Goal: Transaction & Acquisition: Purchase product/service

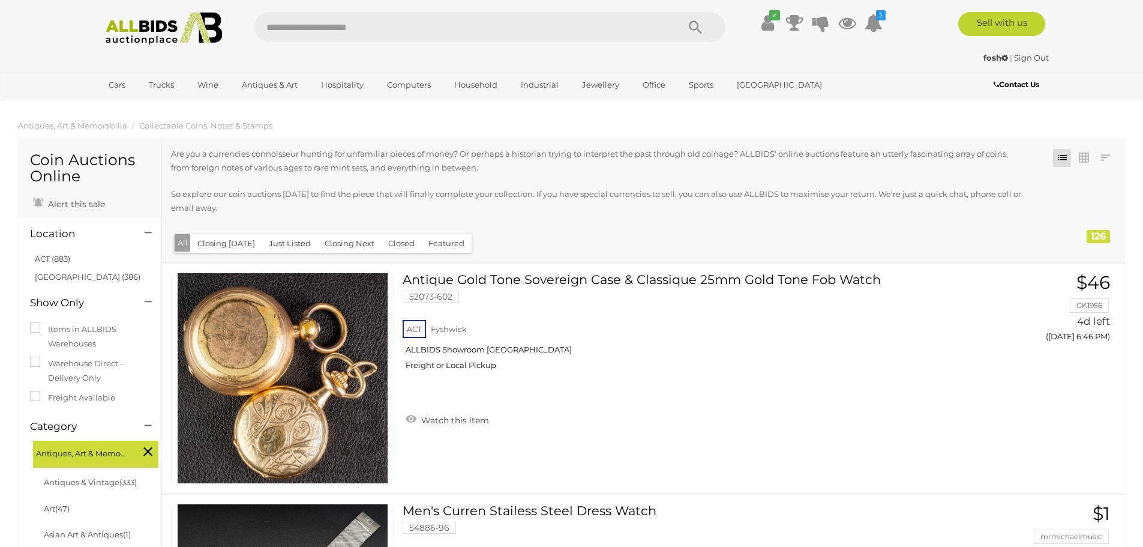
click at [305, 25] on input "text" at bounding box center [460, 27] width 412 height 30
type input "******"
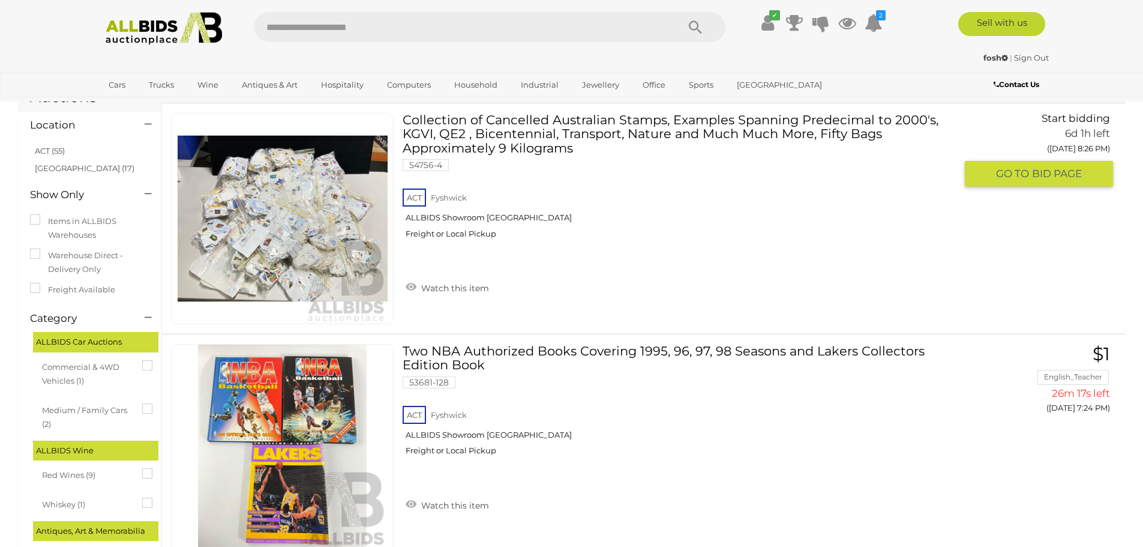
scroll to position [60, 0]
click at [296, 265] on img at bounding box center [283, 218] width 210 height 210
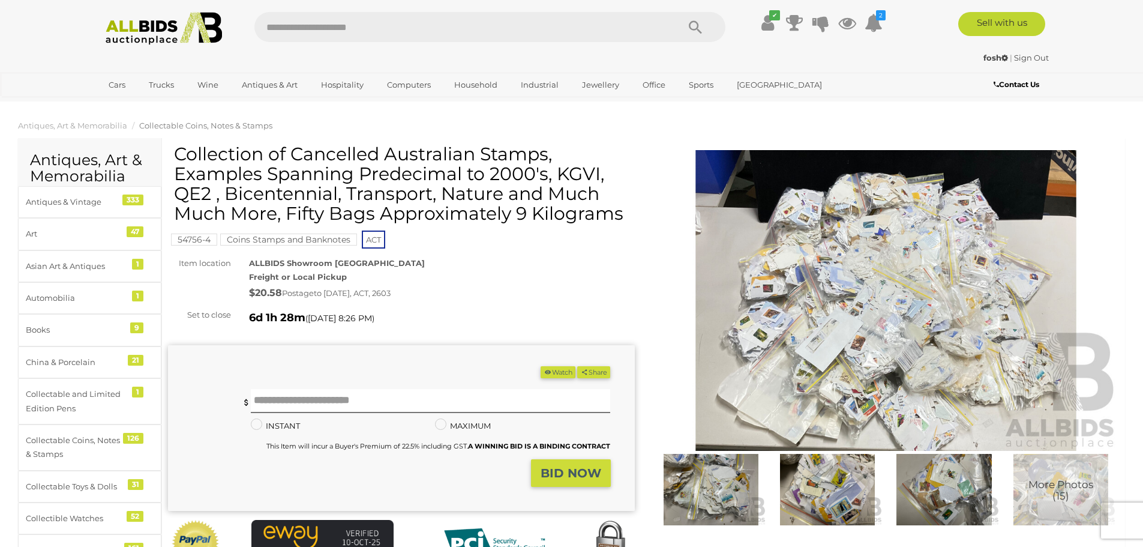
click at [853, 337] on img at bounding box center [886, 300] width 467 height 301
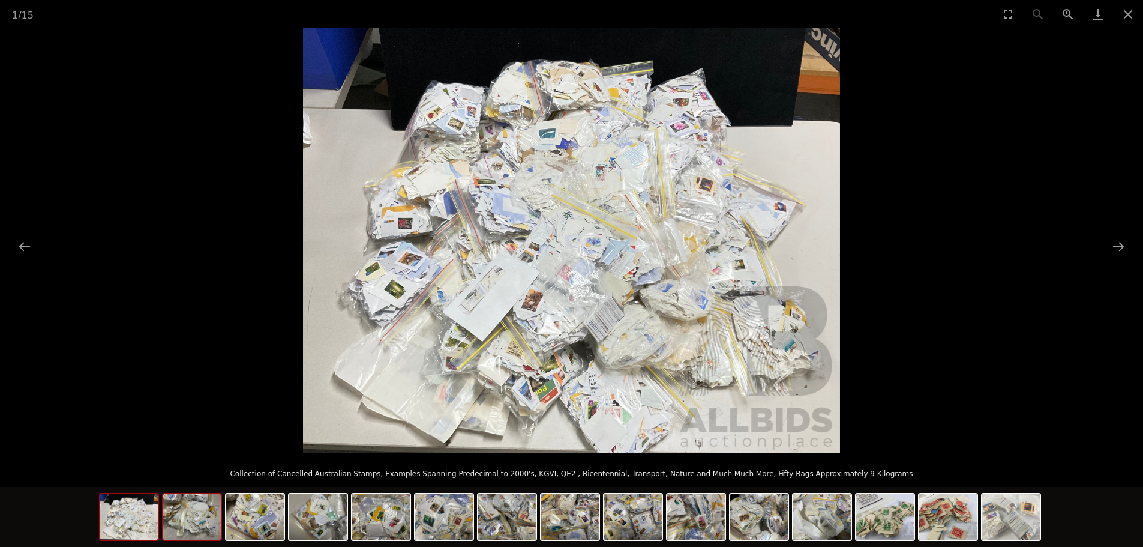
click at [184, 520] on img at bounding box center [192, 517] width 58 height 46
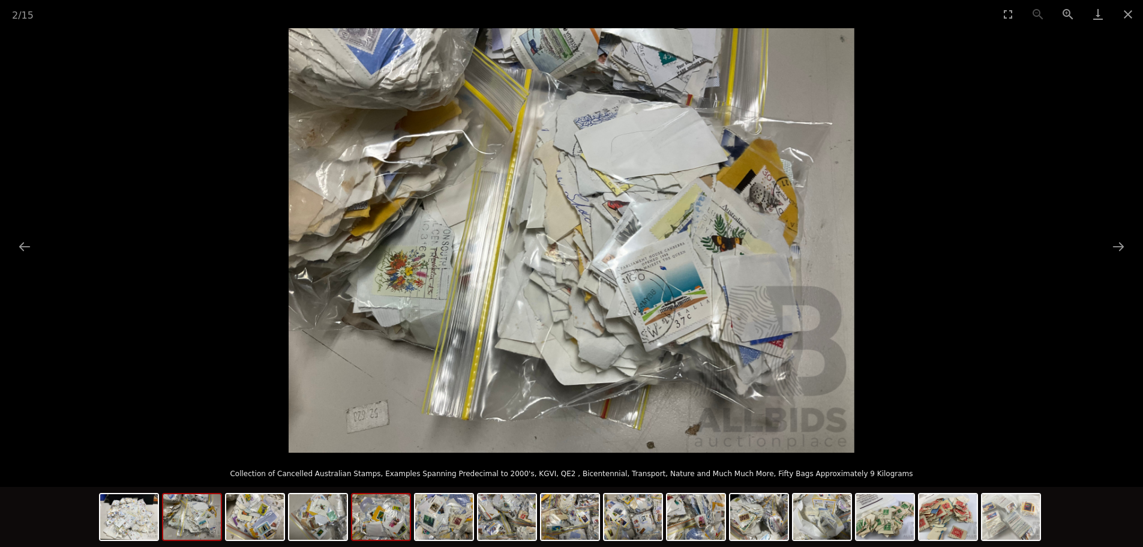
click at [386, 521] on img at bounding box center [381, 517] width 58 height 46
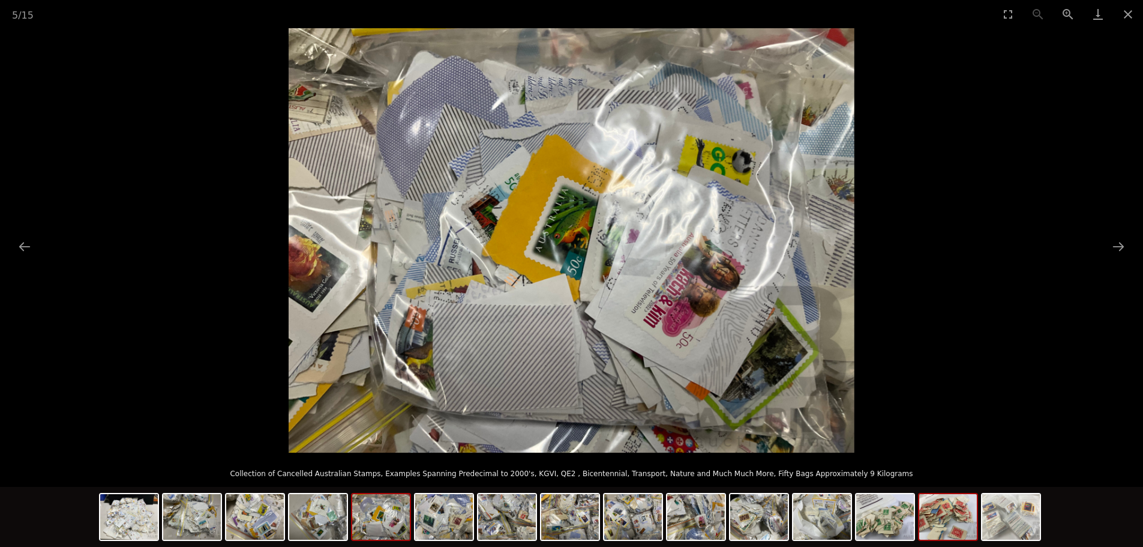
click at [941, 527] on img at bounding box center [948, 517] width 58 height 46
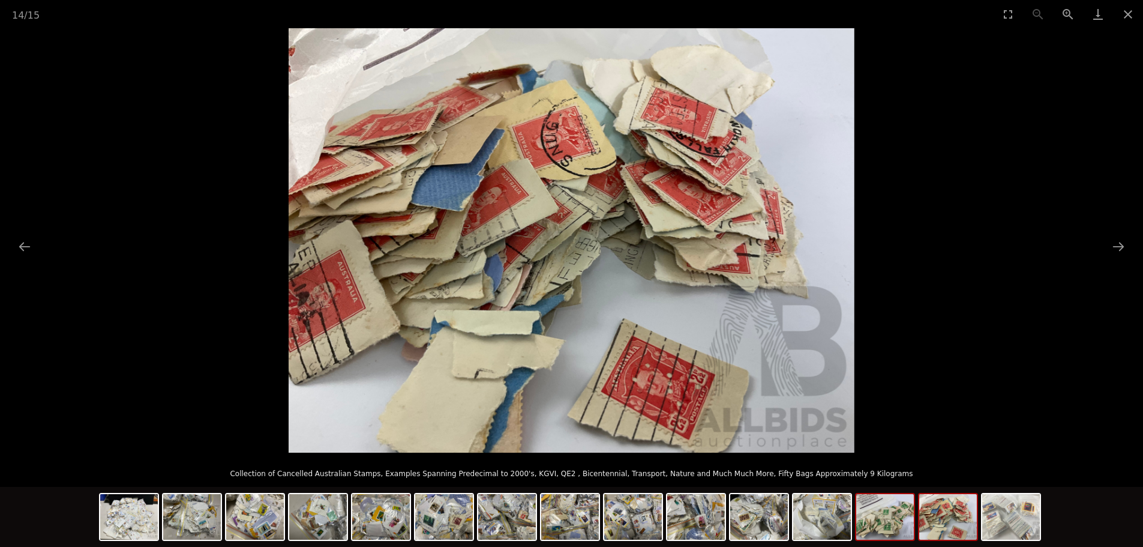
click at [890, 529] on img at bounding box center [885, 517] width 58 height 46
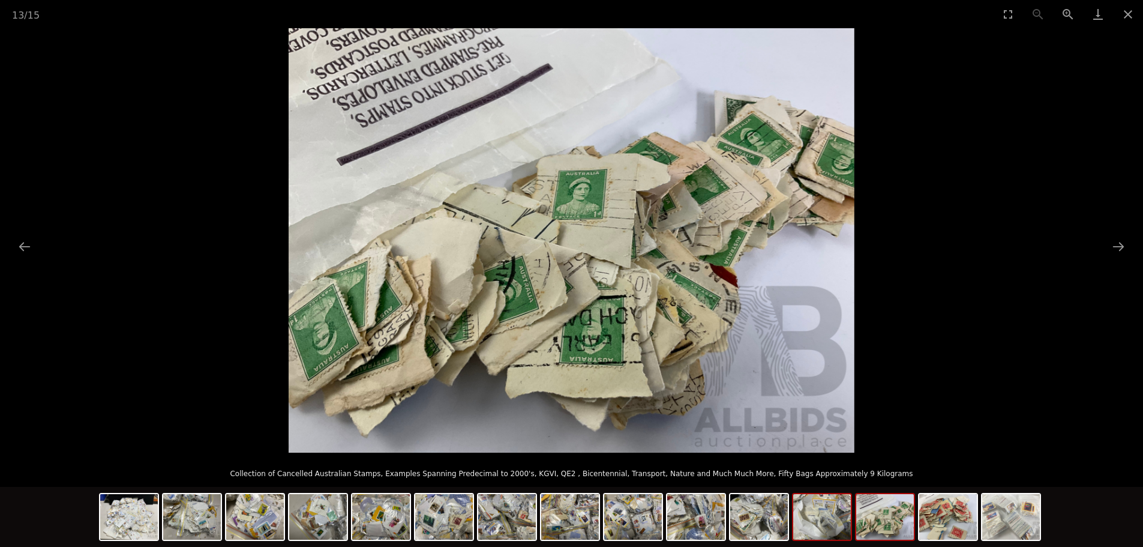
click at [843, 532] on img at bounding box center [822, 517] width 58 height 46
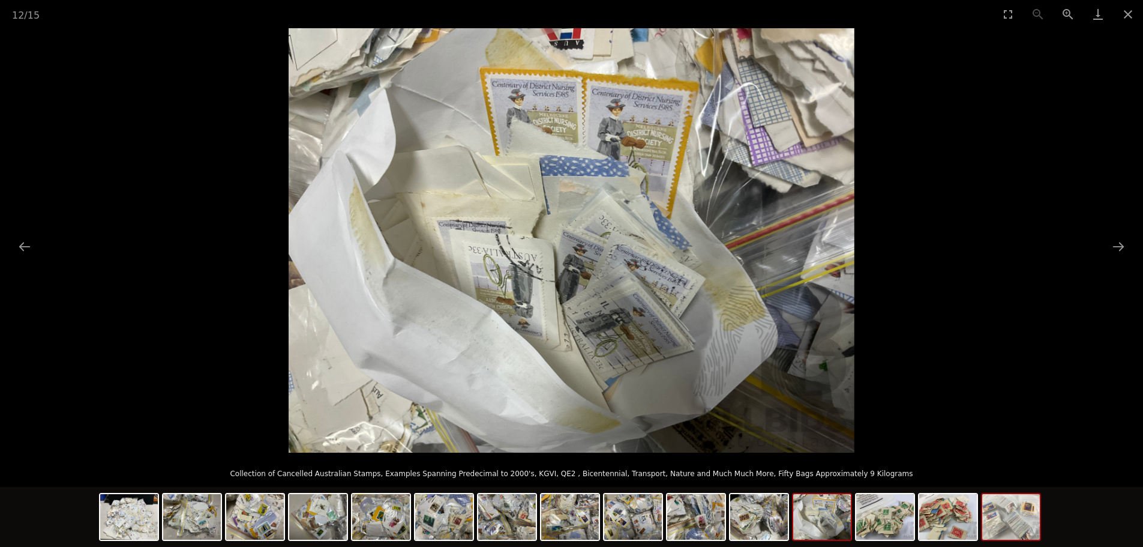
click at [1005, 536] on img at bounding box center [1011, 517] width 58 height 46
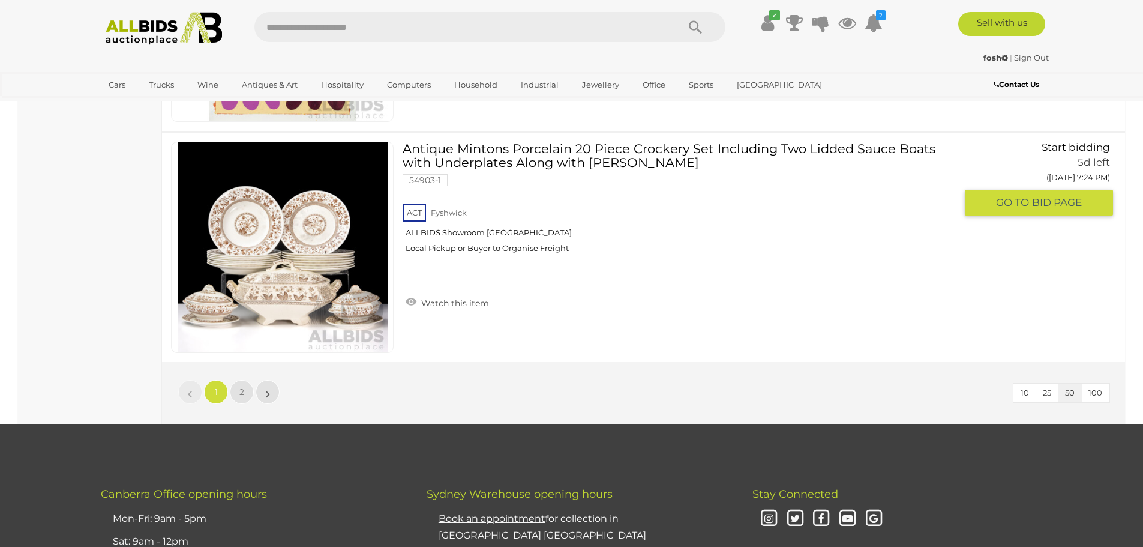
scroll to position [11335, 0]
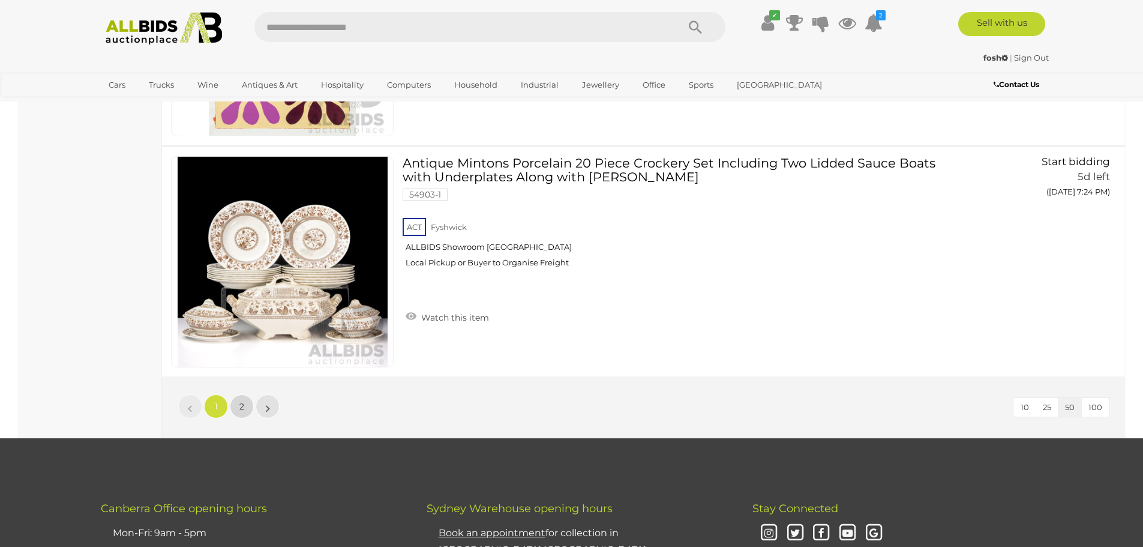
click at [242, 410] on span "2" at bounding box center [241, 406] width 5 height 11
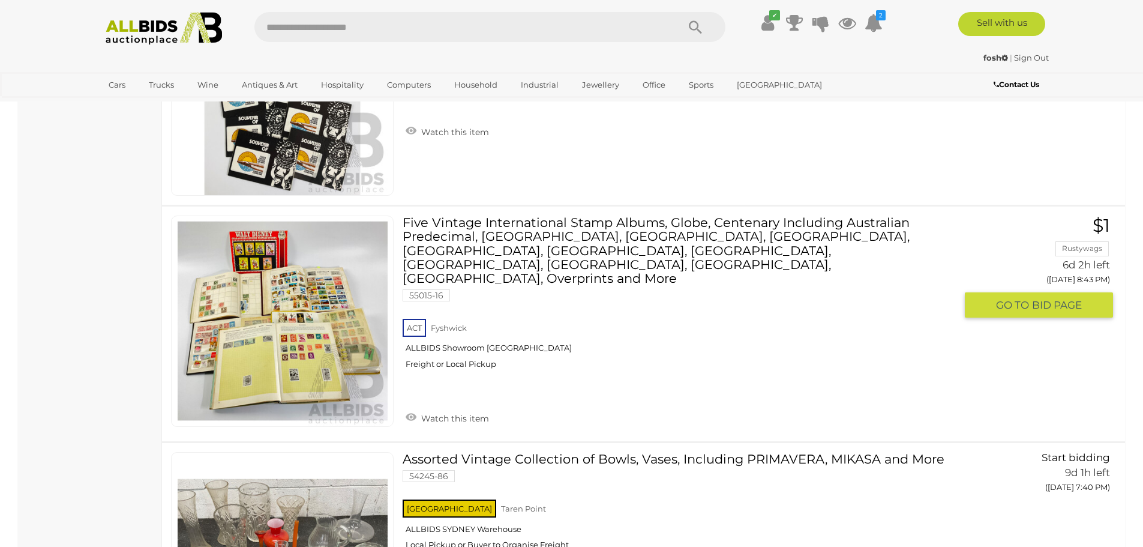
scroll to position [2730, 0]
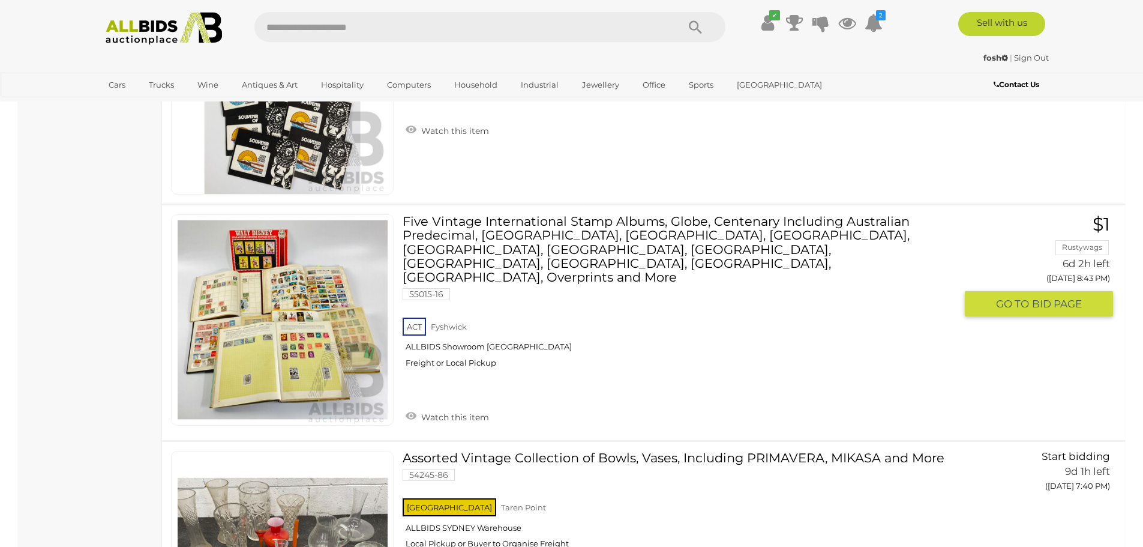
click at [315, 317] on link at bounding box center [282, 319] width 223 height 211
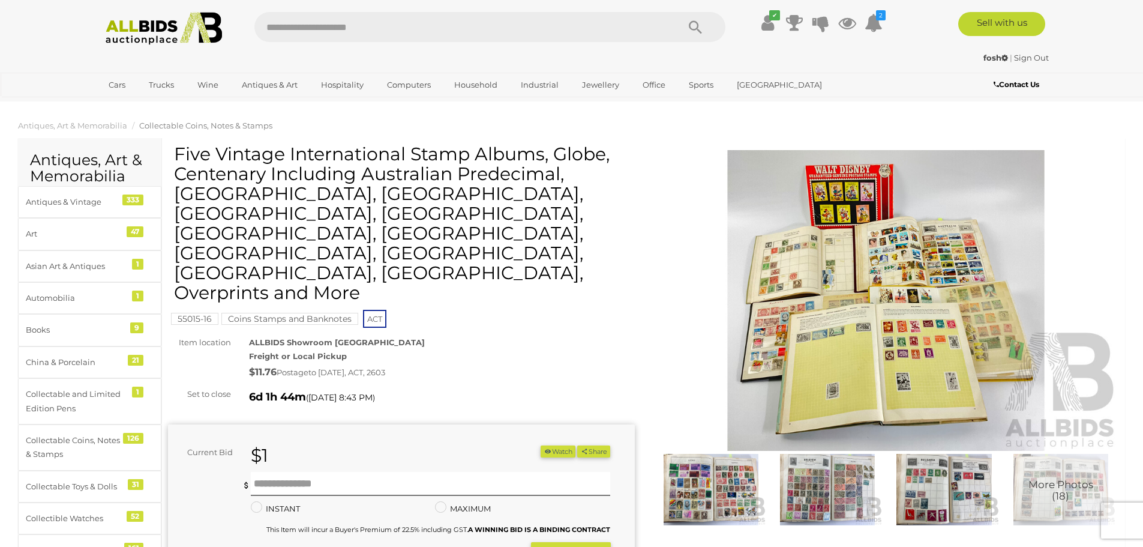
click at [848, 326] on img at bounding box center [886, 300] width 467 height 301
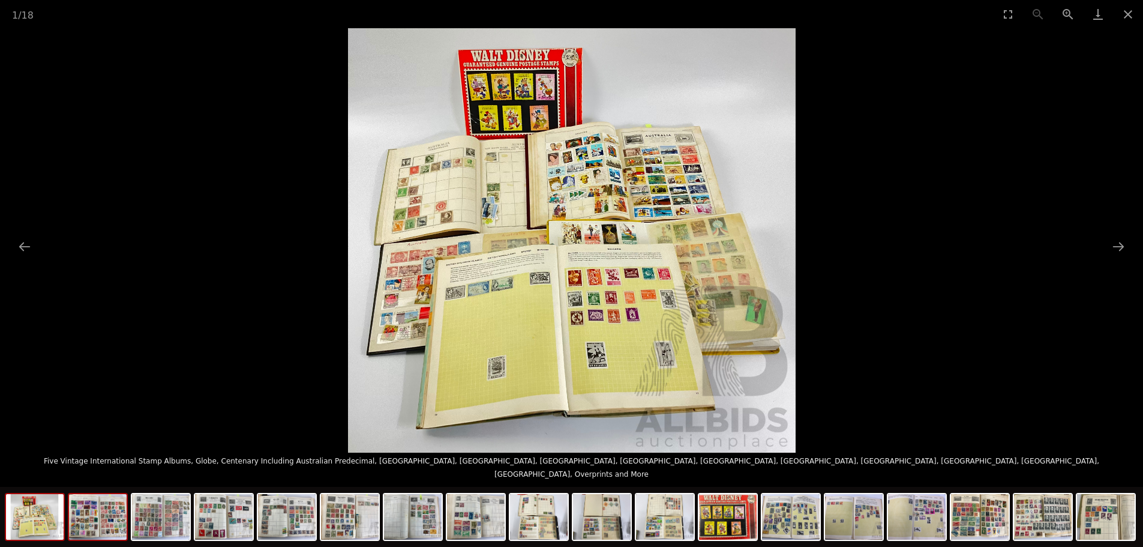
click at [94, 531] on img at bounding box center [98, 517] width 58 height 46
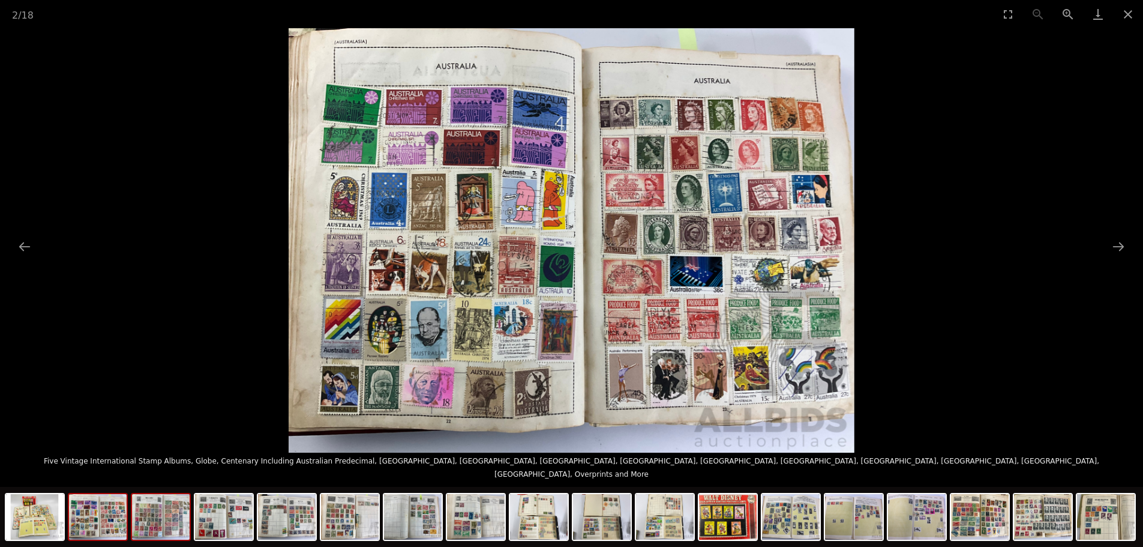
click at [169, 526] on img at bounding box center [161, 517] width 58 height 46
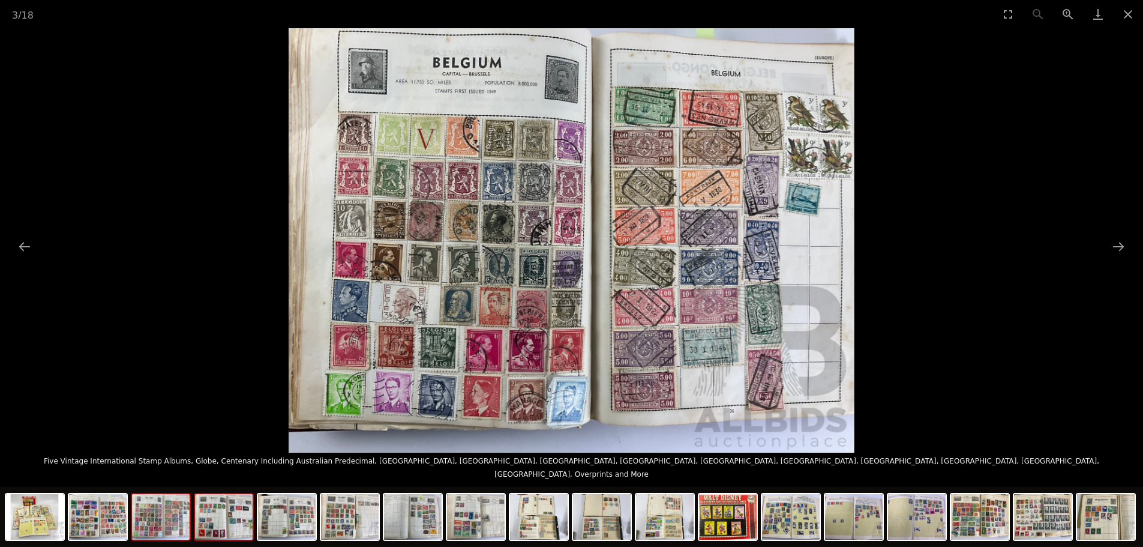
click at [211, 530] on img at bounding box center [224, 517] width 58 height 46
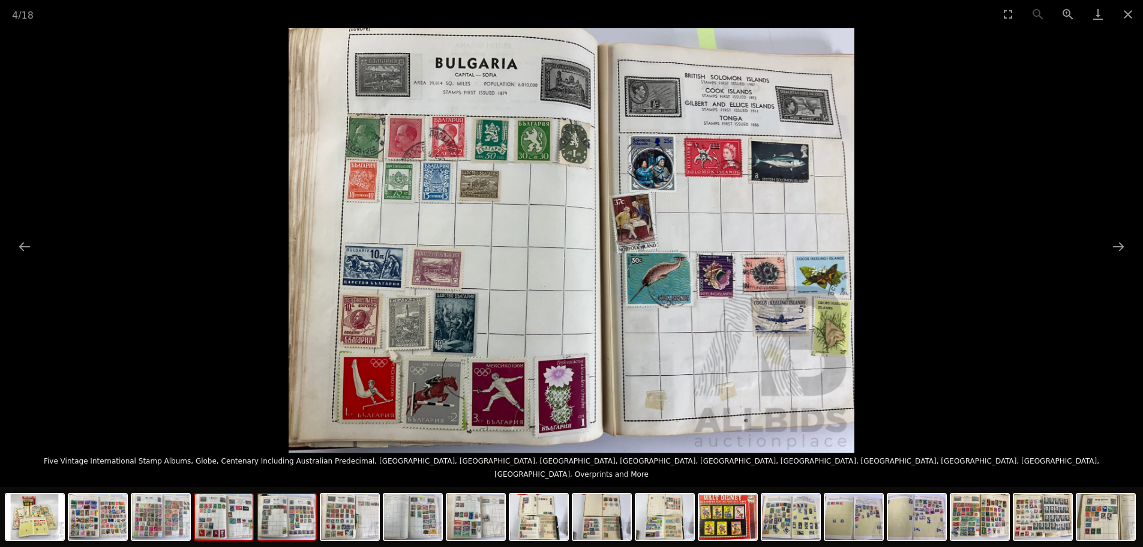
click at [281, 521] on img at bounding box center [287, 517] width 58 height 46
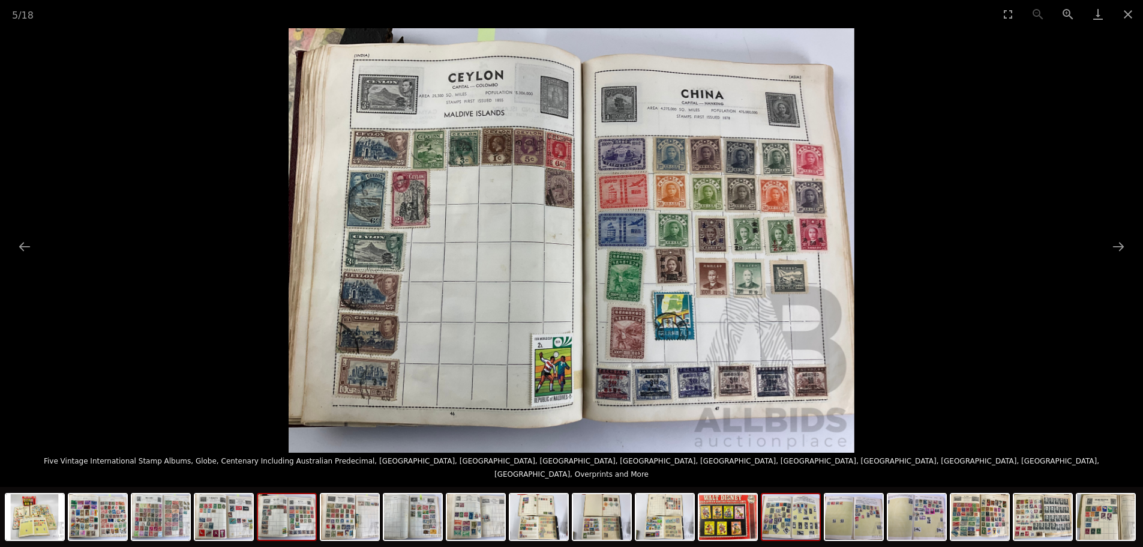
click at [784, 521] on img at bounding box center [791, 517] width 58 height 46
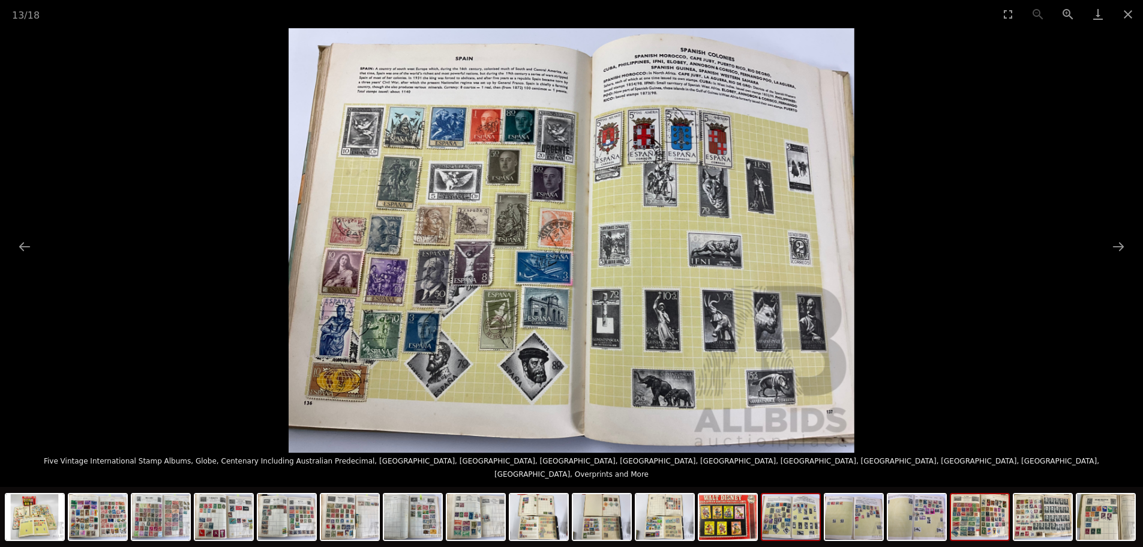
click at [979, 521] on img at bounding box center [980, 517] width 58 height 46
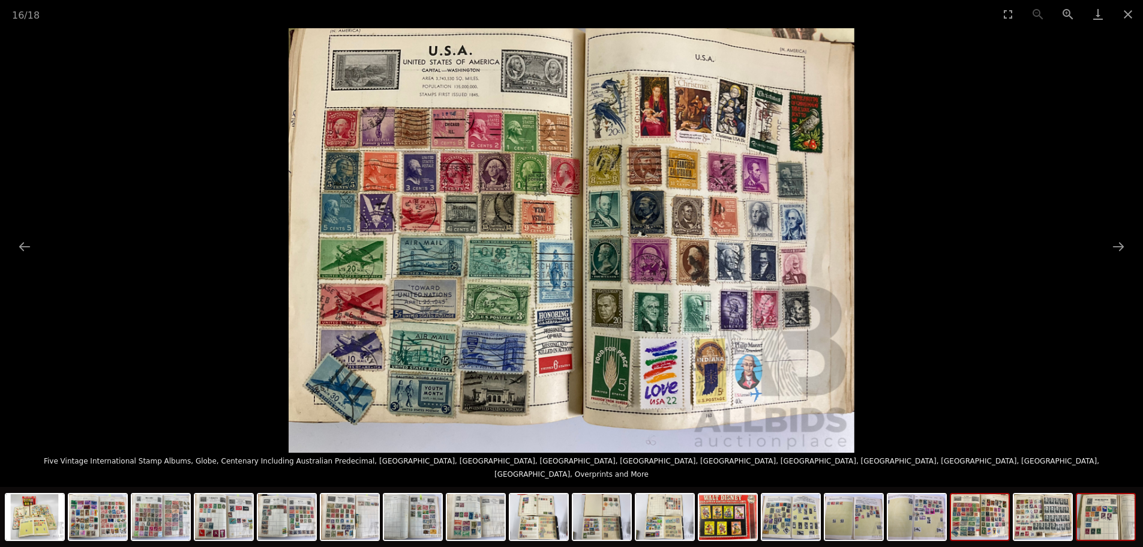
click at [1111, 524] on img at bounding box center [1106, 517] width 58 height 46
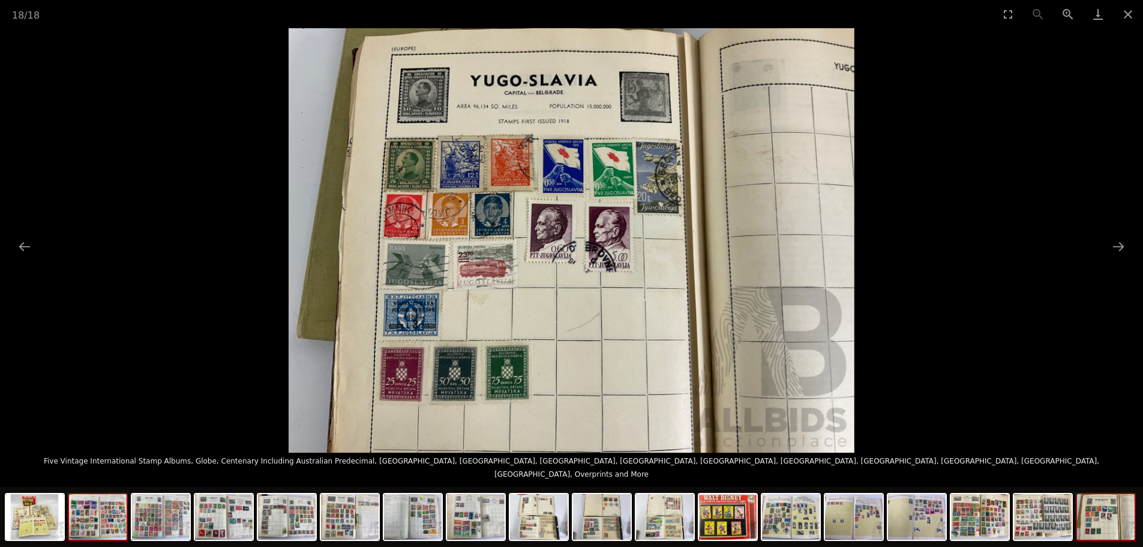
click at [86, 524] on img at bounding box center [98, 517] width 58 height 46
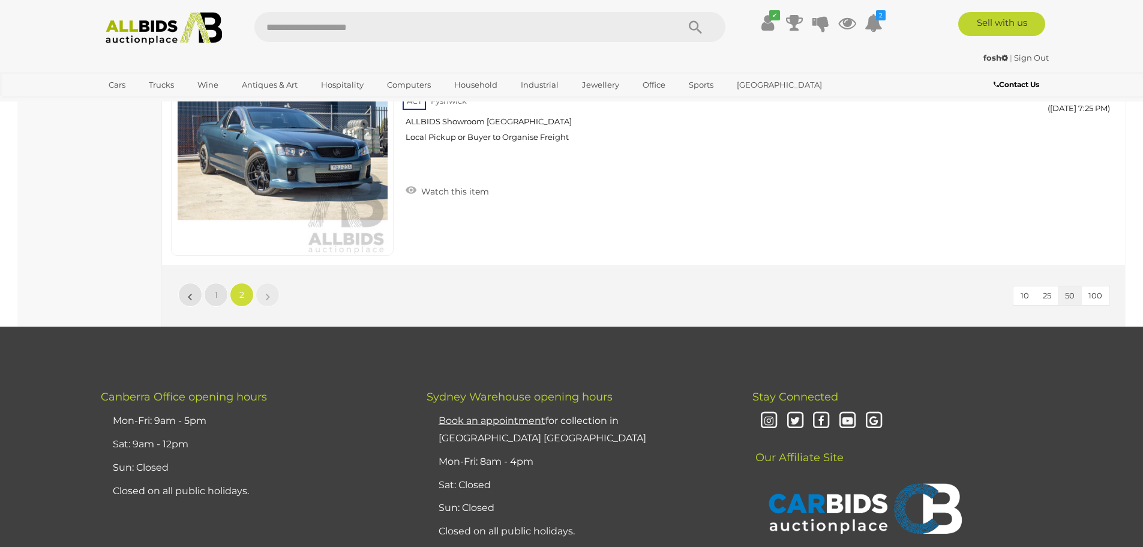
scroll to position [4927, 0]
